Goal: Information Seeking & Learning: Learn about a topic

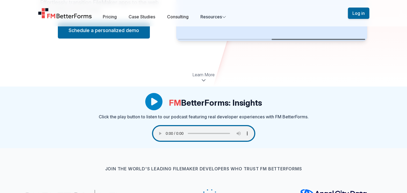
scroll to position [108, 0]
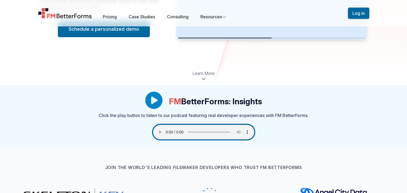
click at [113, 73] on div "Learn More" at bounding box center [203, 75] width 407 height 19
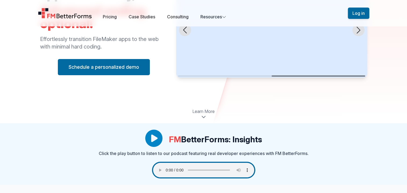
scroll to position [3, 0]
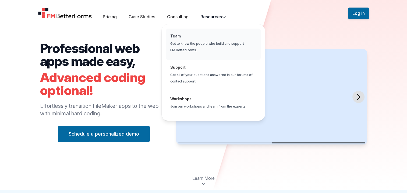
click at [184, 35] on span "Global" at bounding box center [213, 44] width 95 height 31
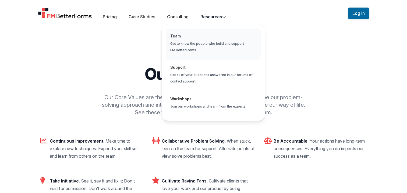
click at [185, 44] on span "Global" at bounding box center [213, 44] width 95 height 31
click at [186, 43] on span "Global" at bounding box center [213, 44] width 95 height 31
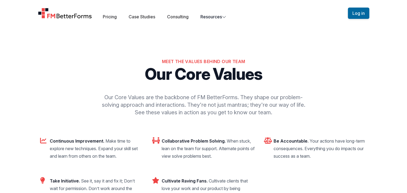
click at [111, 44] on div "Meet the Values Behind Our Team Our Core Values Our Core Values are the backbon…" at bounding box center [203, 84] width 344 height 105
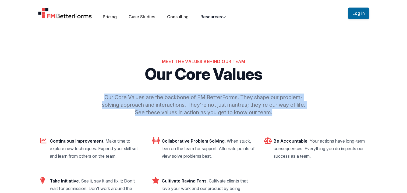
drag, startPoint x: 105, startPoint y: 97, endPoint x: 303, endPoint y: 109, distance: 199.2
click at [303, 109] on p "Our Core Values are the backbone of FM BetterForms. They shape our problem-solv…" at bounding box center [203, 104] width 207 height 23
copy p "Our Core Values are the backbone of FM BetterForms. They shape our problem-solv…"
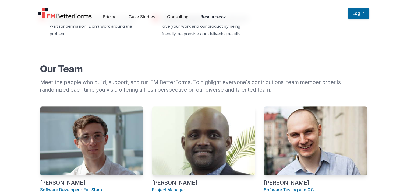
scroll to position [188, 0]
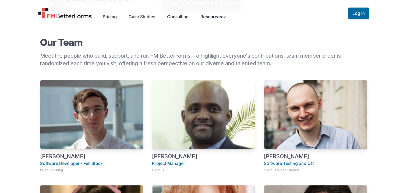
click at [183, 164] on p "Project Manager" at bounding box center [203, 163] width 103 height 6
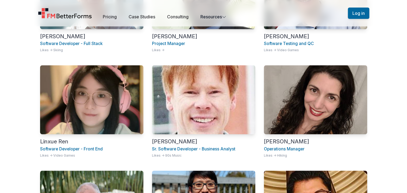
scroll to position [296, 0]
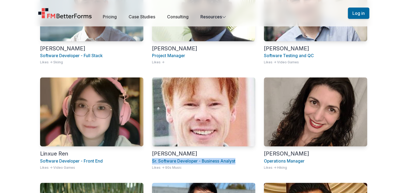
drag, startPoint x: 152, startPoint y: 161, endPoint x: 237, endPoint y: 160, distance: 84.5
click at [237, 160] on p "Sr. Software Developer - Business Analyst" at bounding box center [203, 161] width 103 height 6
copy p "Sr. Software Developer - Business Analyst"
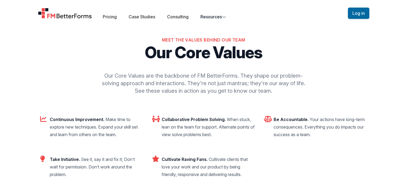
scroll to position [0, 0]
